Goal: Information Seeking & Learning: Learn about a topic

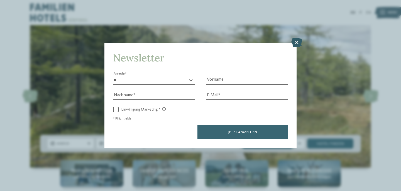
click at [299, 38] on icon at bounding box center [297, 42] width 11 height 9
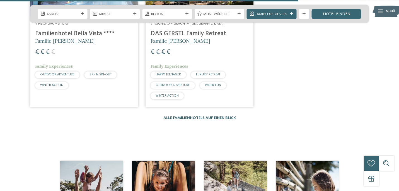
scroll to position [909, 0]
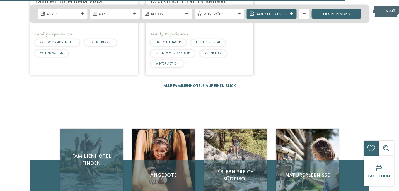
click at [104, 147] on div "Familienhotel finden" at bounding box center [91, 160] width 62 height 62
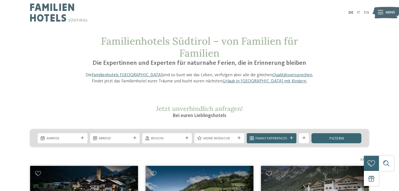
click at [381, 15] on div at bounding box center [380, 12] width 5 height 13
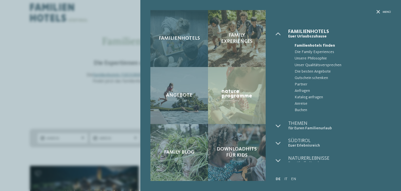
click at [203, 39] on div "Familienhotels" at bounding box center [180, 38] width 58 height 57
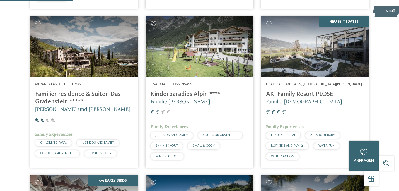
scroll to position [307, 0]
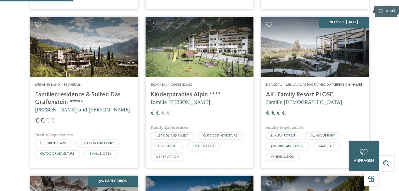
click at [313, 91] on h4 "AKI Family Resort PLOSE" at bounding box center [315, 95] width 98 height 8
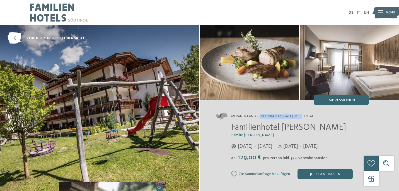
drag, startPoint x: 259, startPoint y: 117, endPoint x: 316, endPoint y: 115, distance: 57.2
click at [316, 115] on address "Meraner Land – St. Walburg im Ultental" at bounding box center [292, 116] width 153 height 7
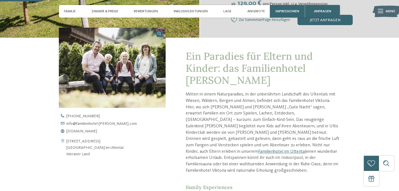
scroll to position [202, 0]
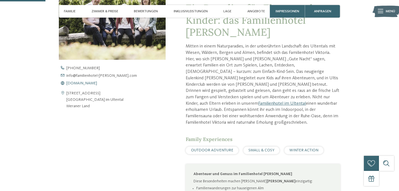
click at [97, 82] on span "www.familienhotel-viktoria.com" at bounding box center [81, 83] width 31 height 4
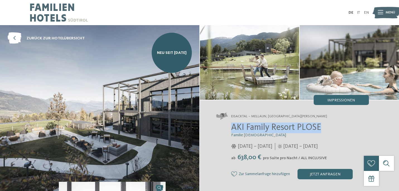
drag, startPoint x: 232, startPoint y: 126, endPoint x: 337, endPoint y: 128, distance: 105.1
click at [337, 128] on h2 "AKI Family Resort PLOSE" at bounding box center [300, 127] width 138 height 11
click at [135, 99] on img at bounding box center [99, 108] width 199 height 166
click at [321, 98] on div "Impressionen" at bounding box center [341, 100] width 55 height 10
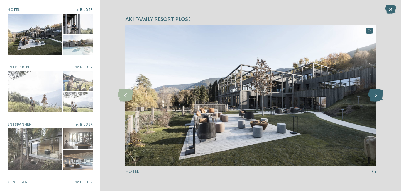
click at [378, 94] on icon at bounding box center [376, 95] width 15 height 13
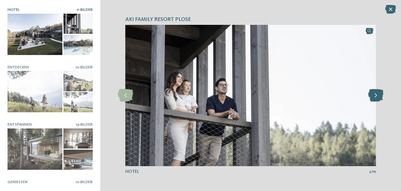
click at [378, 94] on icon at bounding box center [376, 95] width 15 height 13
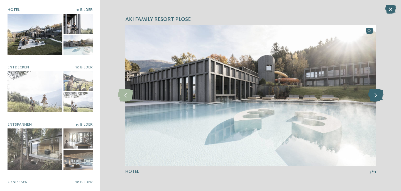
click at [378, 94] on icon at bounding box center [376, 95] width 15 height 13
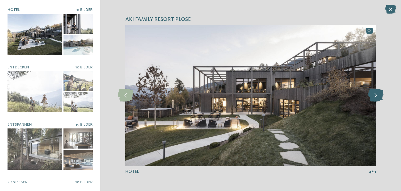
click at [378, 94] on icon at bounding box center [376, 95] width 15 height 13
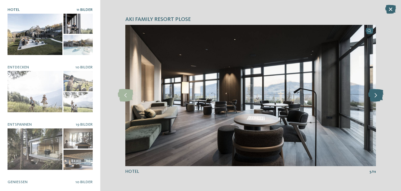
click at [378, 94] on icon at bounding box center [376, 95] width 15 height 13
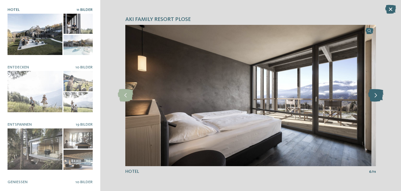
click at [378, 94] on icon at bounding box center [376, 95] width 15 height 13
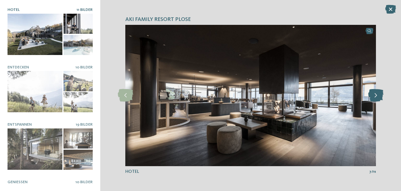
click at [378, 94] on icon at bounding box center [376, 95] width 15 height 13
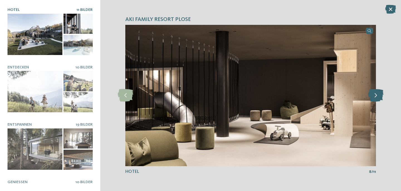
click at [378, 94] on icon at bounding box center [376, 95] width 15 height 13
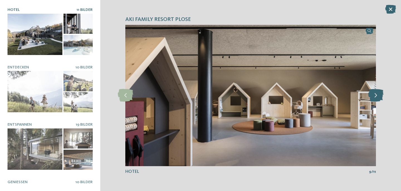
click at [378, 94] on icon at bounding box center [376, 95] width 15 height 13
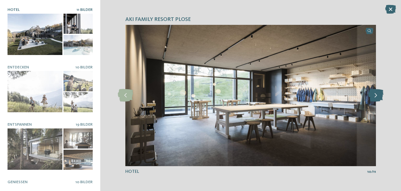
click at [378, 94] on icon at bounding box center [376, 95] width 15 height 13
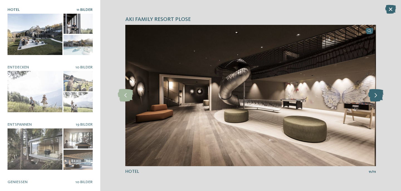
click at [378, 94] on icon at bounding box center [376, 95] width 15 height 13
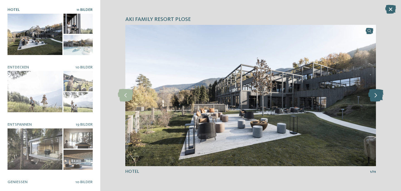
click at [378, 94] on icon at bounding box center [376, 95] width 15 height 13
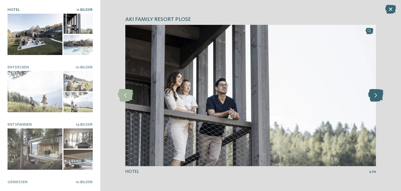
click at [378, 94] on icon at bounding box center [376, 95] width 15 height 13
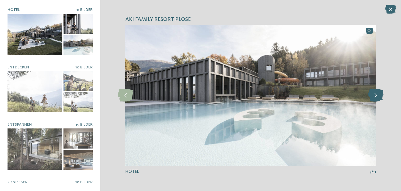
click at [378, 94] on icon at bounding box center [376, 95] width 15 height 13
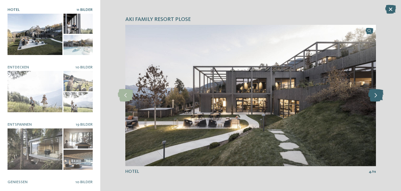
click at [378, 94] on icon at bounding box center [376, 95] width 15 height 13
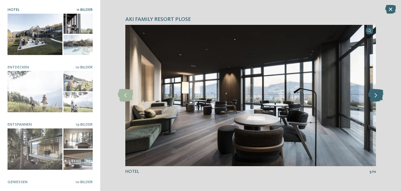
click at [378, 94] on icon at bounding box center [376, 95] width 15 height 13
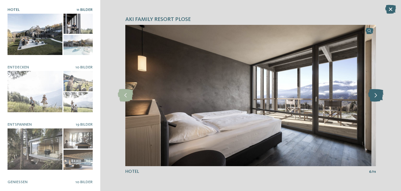
click at [378, 94] on icon at bounding box center [376, 95] width 15 height 13
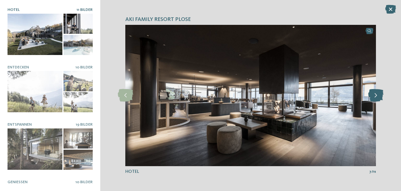
click at [378, 94] on icon at bounding box center [376, 95] width 15 height 13
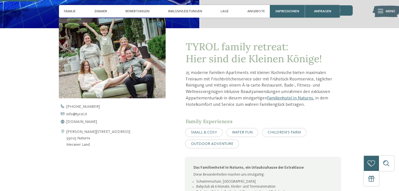
scroll to position [165, 0]
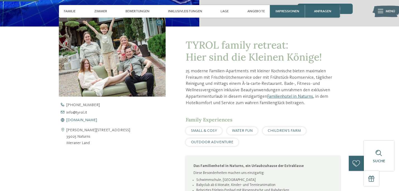
click at [81, 119] on span "www.tyrol.it" at bounding box center [81, 120] width 31 height 4
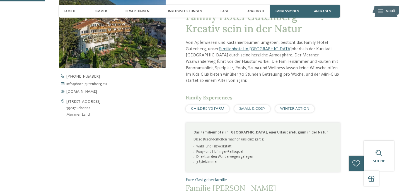
scroll to position [190, 0]
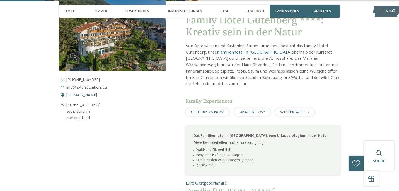
click at [89, 93] on span "[DOMAIN_NAME]" at bounding box center [81, 95] width 31 height 4
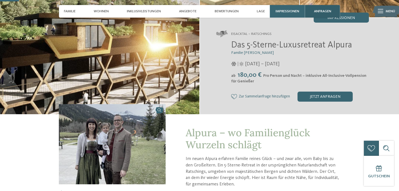
scroll to position [79, 0]
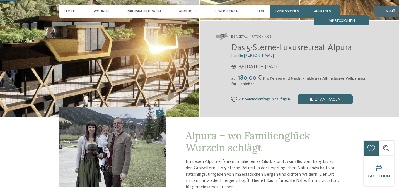
click at [259, 36] on span "Eisacktal – Ratschings" at bounding box center [251, 36] width 40 height 5
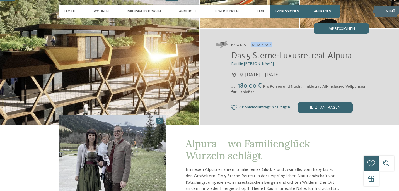
scroll to position [51, 0]
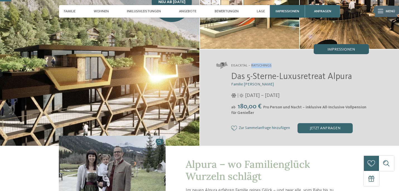
click at [342, 51] on span "Impressionen" at bounding box center [341, 49] width 28 height 4
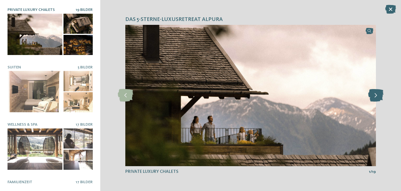
click at [377, 94] on icon at bounding box center [376, 95] width 15 height 13
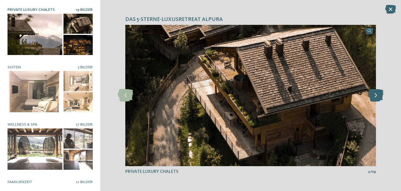
click at [377, 94] on icon at bounding box center [376, 95] width 15 height 13
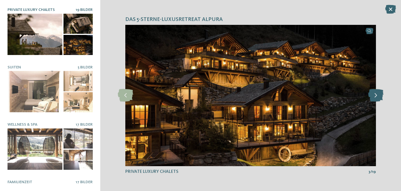
click at [377, 94] on icon at bounding box center [376, 95] width 15 height 13
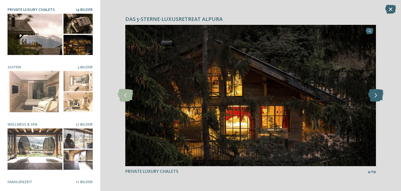
click at [377, 94] on icon at bounding box center [376, 95] width 15 height 13
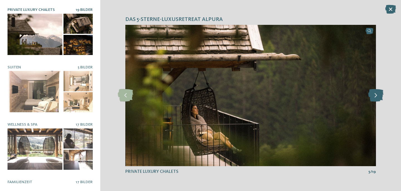
click at [377, 94] on icon at bounding box center [376, 95] width 15 height 13
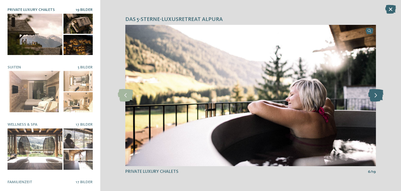
click at [377, 94] on icon at bounding box center [376, 95] width 15 height 13
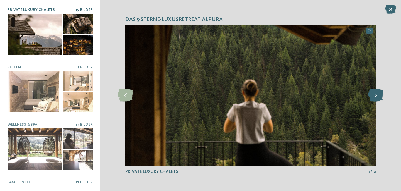
click at [377, 94] on icon at bounding box center [376, 95] width 15 height 13
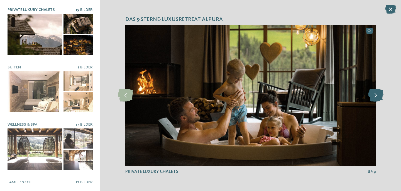
click at [377, 94] on icon at bounding box center [376, 95] width 15 height 13
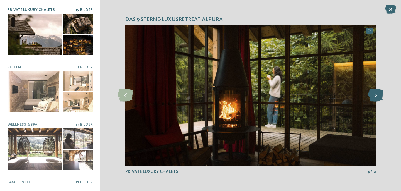
click at [377, 94] on icon at bounding box center [376, 95] width 15 height 13
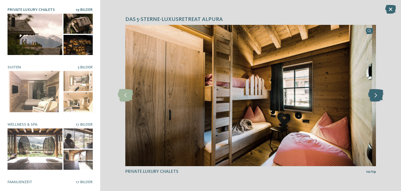
click at [377, 94] on icon at bounding box center [376, 95] width 15 height 13
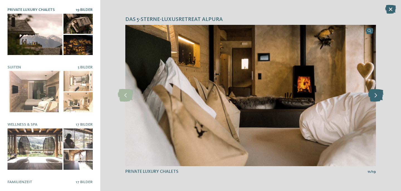
click at [377, 94] on icon at bounding box center [376, 95] width 15 height 13
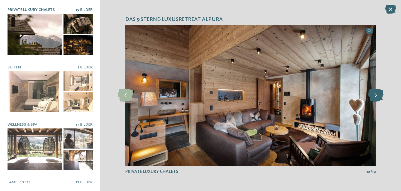
click at [377, 94] on icon at bounding box center [376, 95] width 15 height 13
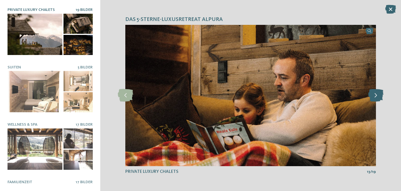
click at [377, 94] on icon at bounding box center [376, 95] width 15 height 13
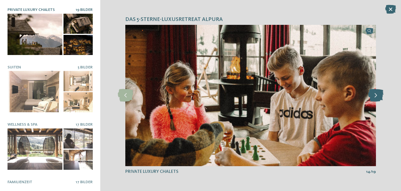
click at [377, 94] on icon at bounding box center [376, 95] width 15 height 13
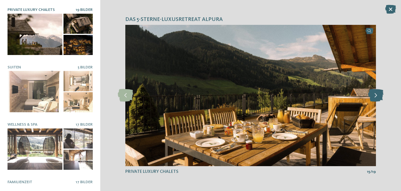
click at [377, 94] on icon at bounding box center [376, 95] width 15 height 13
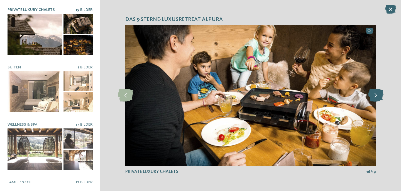
click at [377, 94] on icon at bounding box center [376, 95] width 15 height 13
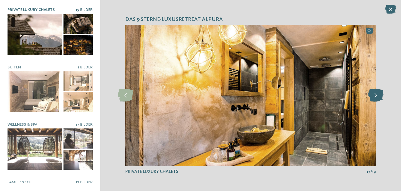
click at [377, 94] on icon at bounding box center [376, 95] width 15 height 13
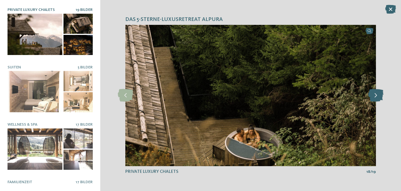
click at [377, 94] on icon at bounding box center [376, 95] width 15 height 13
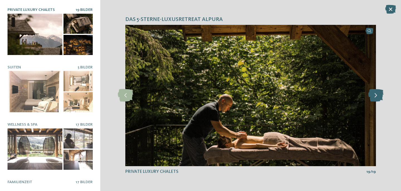
click at [377, 94] on icon at bounding box center [376, 95] width 15 height 13
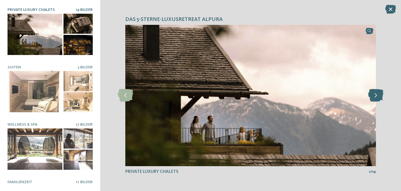
click at [377, 94] on icon at bounding box center [376, 95] width 15 height 13
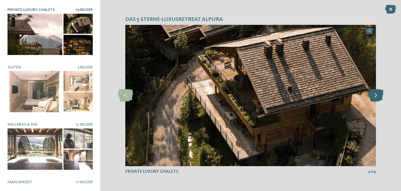
click at [377, 94] on icon at bounding box center [376, 95] width 15 height 13
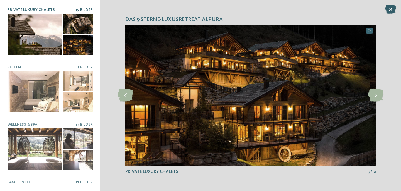
click at [391, 9] on icon at bounding box center [391, 9] width 11 height 9
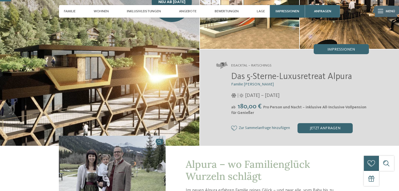
click at [231, 77] on span "Das 5-Sterne-Luxusretreat Alpura" at bounding box center [291, 76] width 121 height 9
